Goal: Task Accomplishment & Management: Complete application form

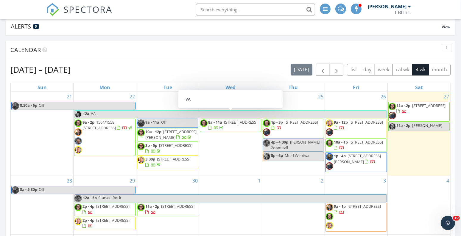
scroll to position [40, 0]
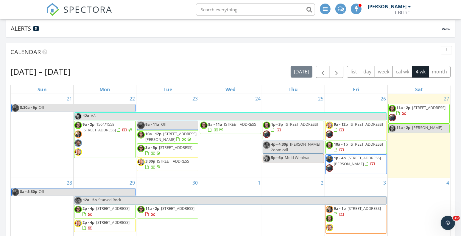
click at [214, 211] on div "1" at bounding box center [230, 207] width 63 height 58
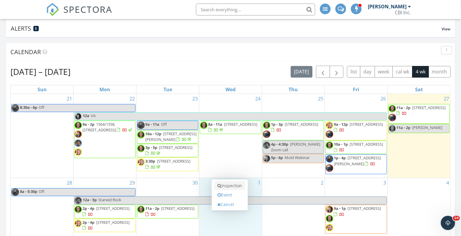
click at [227, 186] on link "Inspection" at bounding box center [229, 186] width 31 height 10
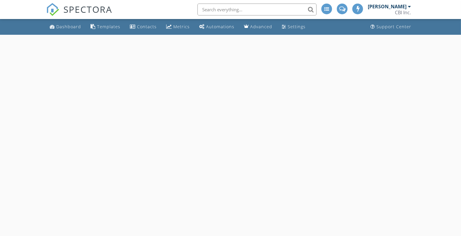
select select "9"
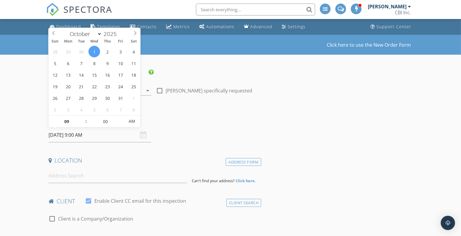
click at [81, 135] on input "[DATE] 9:00 AM" at bounding box center [100, 135] width 103 height 15
click at [142, 165] on div "Location" at bounding box center [153, 163] width 215 height 12
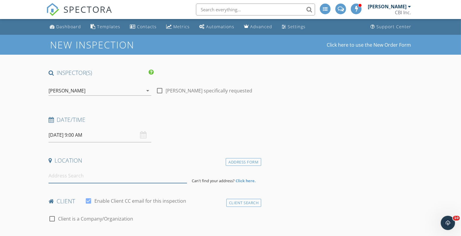
click at [131, 173] on input at bounding box center [118, 176] width 139 height 15
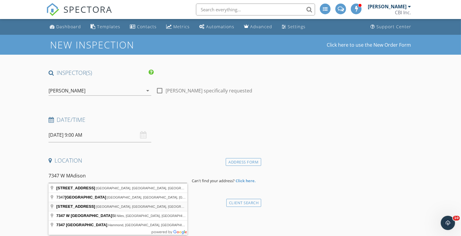
type input "7347 Madison Street, Forest Park, IL, USA"
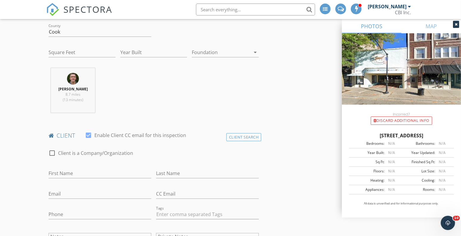
scroll to position [188, 0]
click at [67, 175] on input "First Name" at bounding box center [100, 174] width 103 height 10
type input "SANG Holdings"
click at [57, 197] on input "Email" at bounding box center [100, 194] width 103 height 10
paste input "fraga_900@hotmail.com"
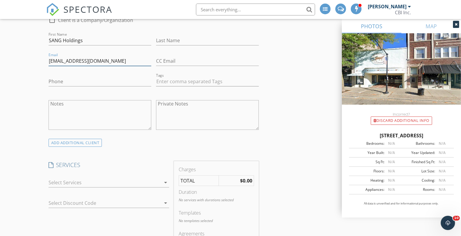
scroll to position [311, 0]
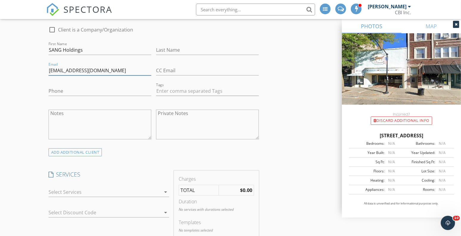
type input "fraga_900@hotmail.com"
click at [58, 92] on input "Phone" at bounding box center [100, 91] width 103 height 10
paste input "708-203-0268"
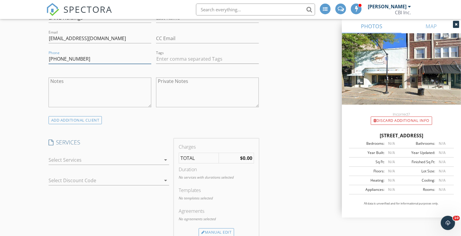
scroll to position [345, 0]
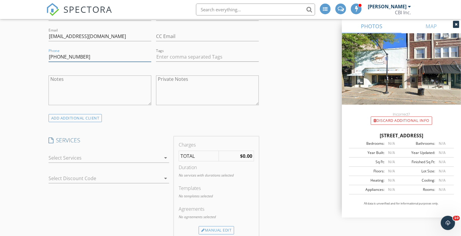
type input "[PHONE_NUMBER]"
click at [116, 158] on div at bounding box center [105, 158] width 112 height 10
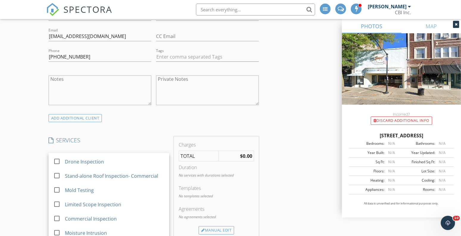
scroll to position [198, 0]
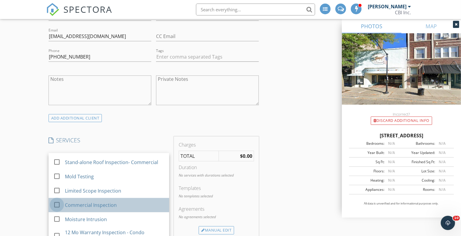
click at [58, 203] on div at bounding box center [57, 205] width 10 height 10
checkbox input "false"
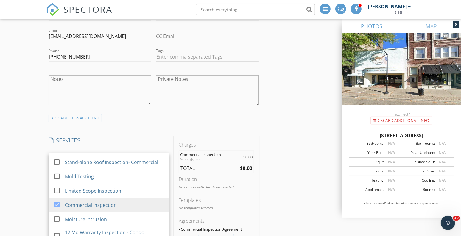
click at [175, 121] on div "ADD ADDITIONAL client" at bounding box center [153, 118] width 215 height 8
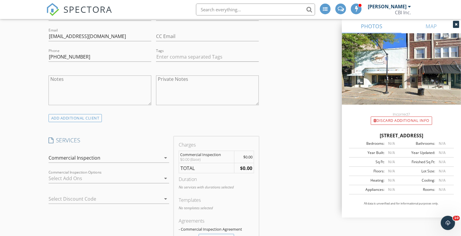
click at [138, 180] on div at bounding box center [105, 179] width 112 height 10
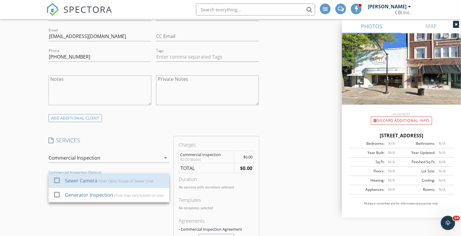
click at [138, 180] on div "Fiber Optic Scope of Sewer Line" at bounding box center [126, 181] width 54 height 5
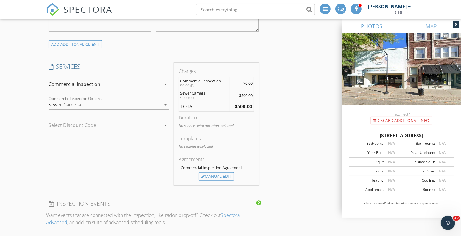
scroll to position [423, 0]
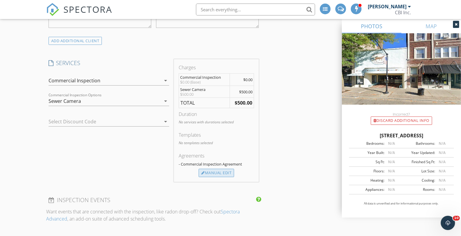
click at [211, 173] on div "Manual Edit" at bounding box center [216, 173] width 35 height 8
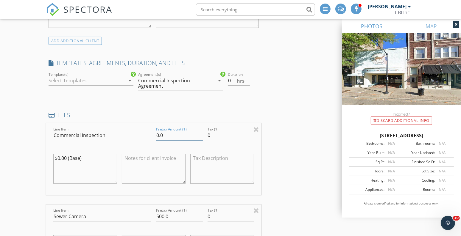
click at [162, 138] on input "0.0" at bounding box center [179, 136] width 47 height 10
type input "1795"
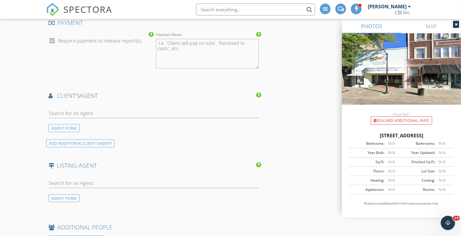
scroll to position [770, 0]
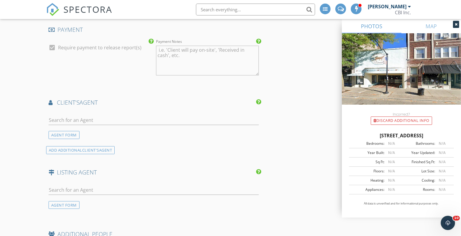
click at [77, 114] on div at bounding box center [154, 121] width 210 height 19
click at [77, 120] on input "text" at bounding box center [154, 121] width 210 height 10
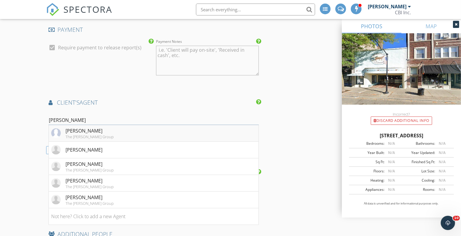
type input "sokol"
click at [84, 138] on div "The [PERSON_NAME] Group" at bounding box center [90, 137] width 48 height 5
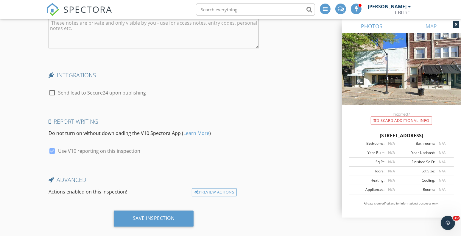
scroll to position [1220, 0]
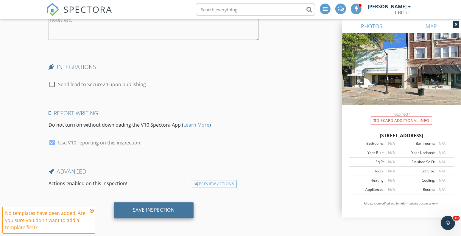
click at [153, 210] on div "Save Inspection" at bounding box center [154, 211] width 42 height 6
